Goal: Transaction & Acquisition: Purchase product/service

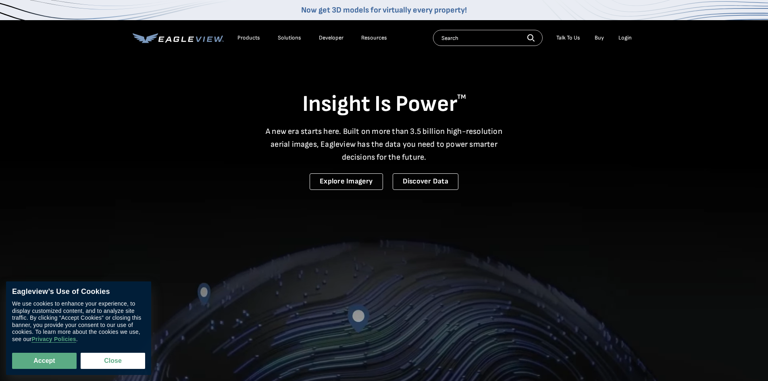
click at [619, 40] on div "Login" at bounding box center [625, 37] width 13 height 7
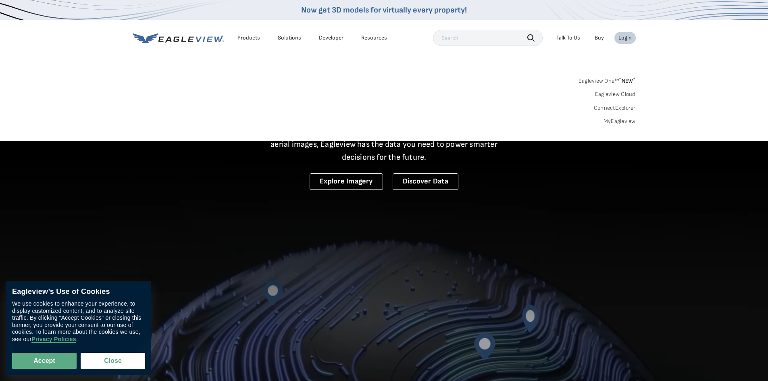
click at [625, 121] on link "MyEagleview" at bounding box center [620, 121] width 32 height 7
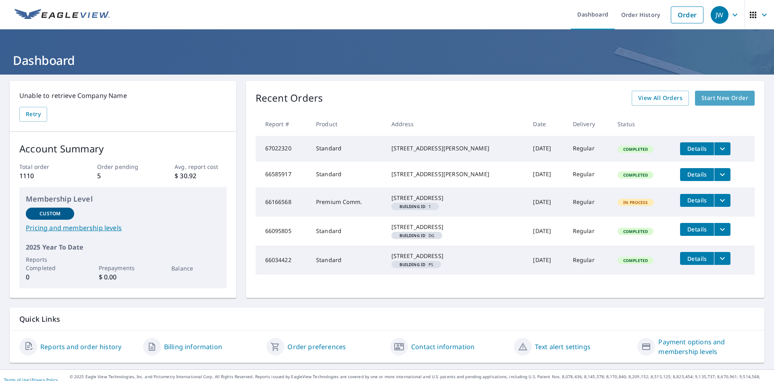
click at [706, 94] on span "Start New Order" at bounding box center [725, 98] width 47 height 10
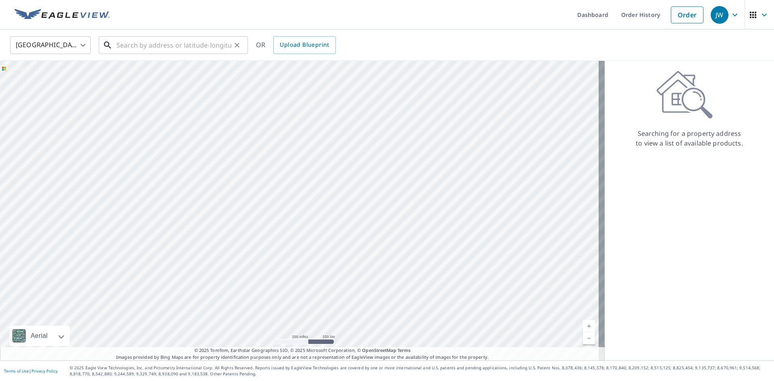
click at [155, 45] on input "text" at bounding box center [174, 45] width 115 height 23
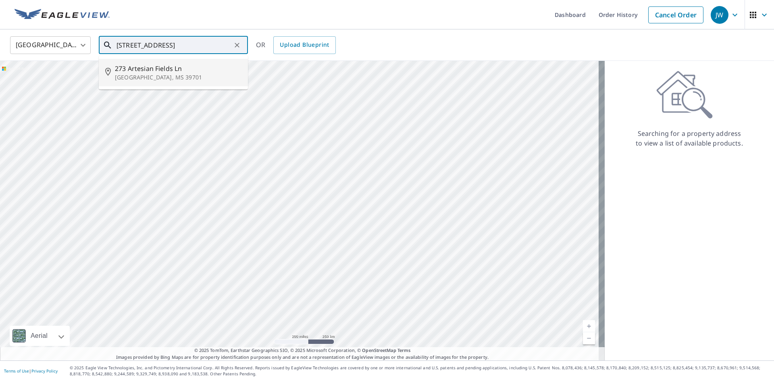
click at [152, 74] on p "Columbus, MS 39701" at bounding box center [178, 77] width 127 height 8
type input "273 Artesian Fields Ln Columbus, MS 39701"
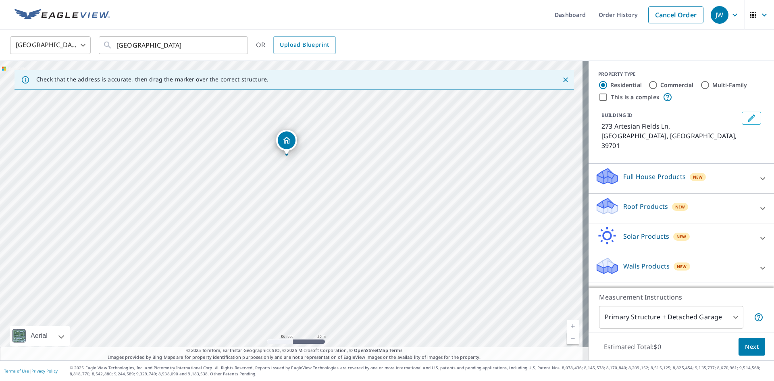
drag, startPoint x: 311, startPoint y: 244, endPoint x: 320, endPoint y: 157, distance: 87.6
click at [320, 157] on div "273 Artesian Fields Ln Columbus, MS 39701" at bounding box center [294, 211] width 589 height 300
click at [641, 202] on p "Roof Products" at bounding box center [645, 207] width 45 height 10
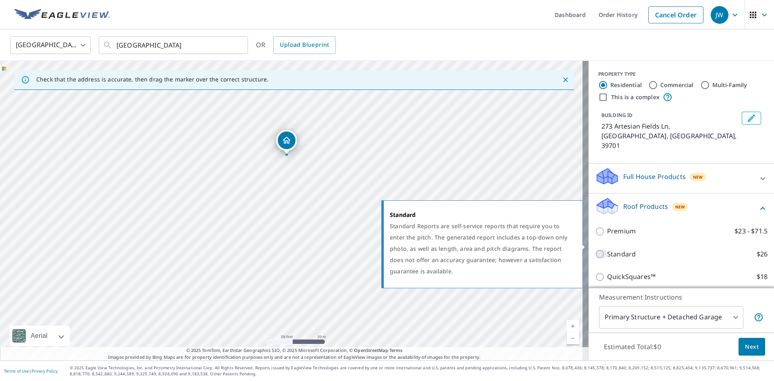
click at [595, 249] on input "Standard $26" at bounding box center [601, 254] width 12 height 10
checkbox input "true"
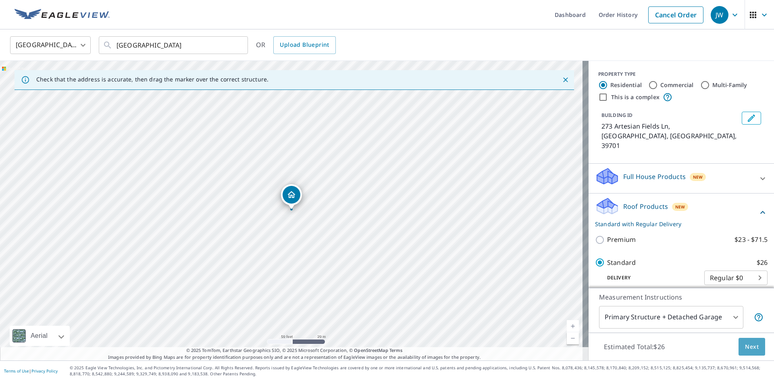
click at [748, 344] on span "Next" at bounding box center [752, 347] width 14 height 10
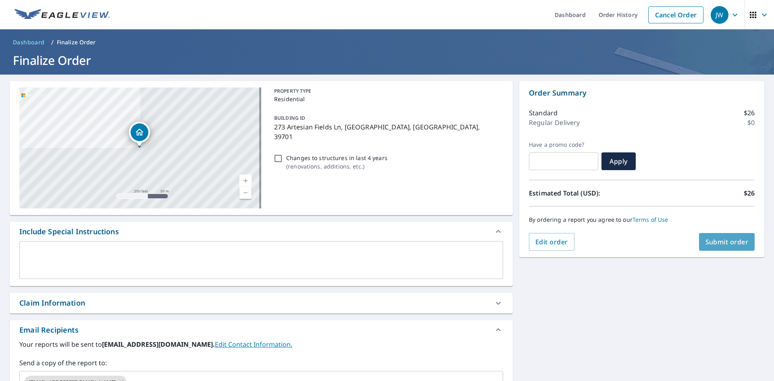
click at [718, 242] on span "Submit order" at bounding box center [727, 242] width 43 height 9
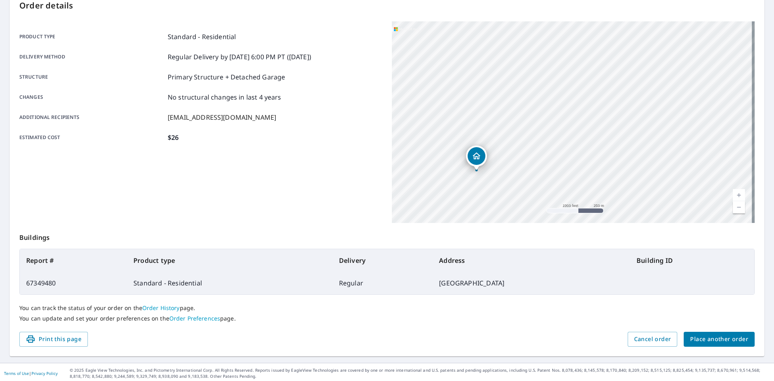
scroll to position [94, 0]
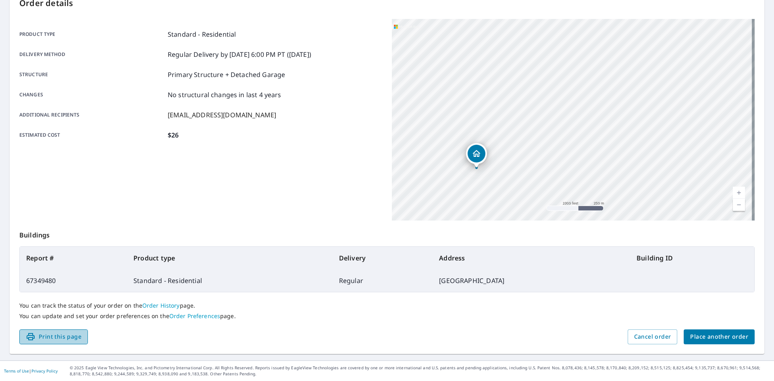
click at [69, 336] on span "Print this page" at bounding box center [54, 337] width 56 height 10
